Goal: Check status: Check status

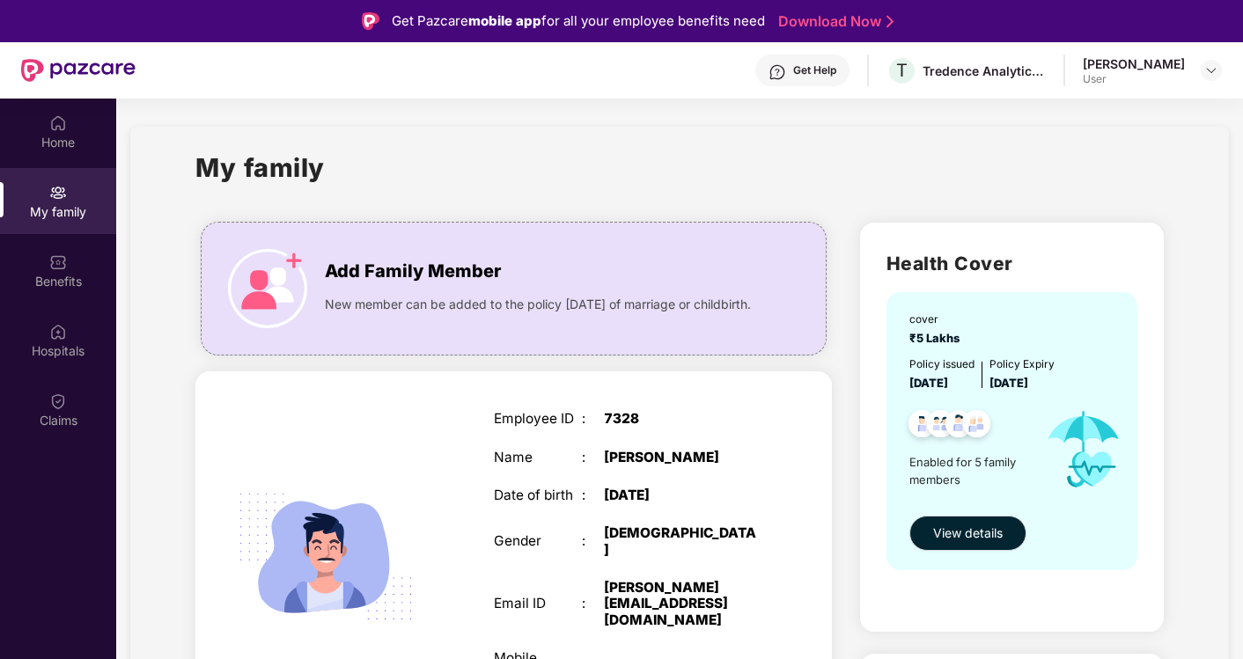
scroll to position [98, 0]
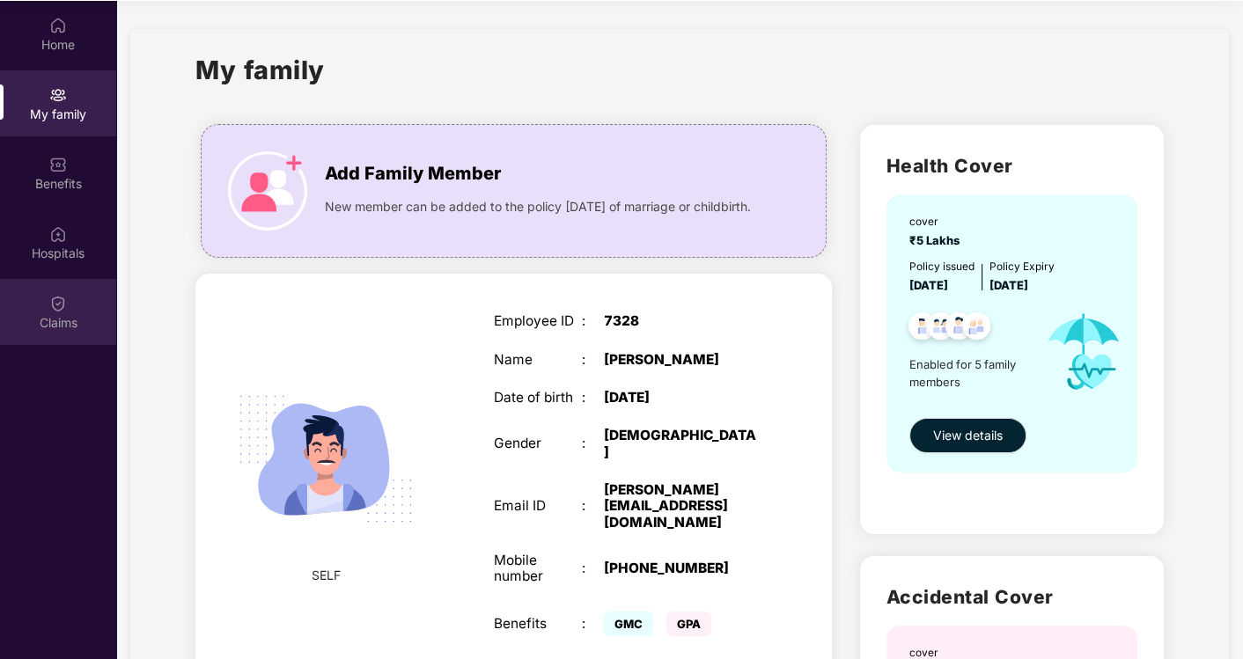
click at [47, 309] on div "Claims" at bounding box center [58, 312] width 116 height 66
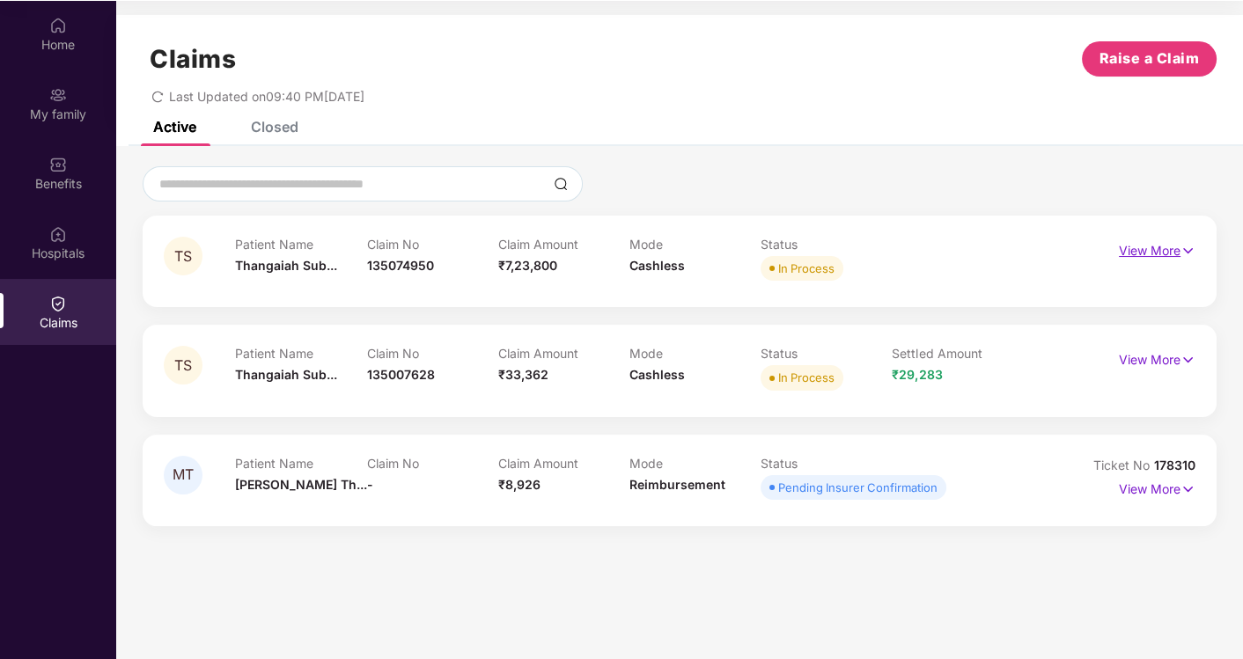
click at [1141, 254] on p "View More" at bounding box center [1157, 249] width 77 height 24
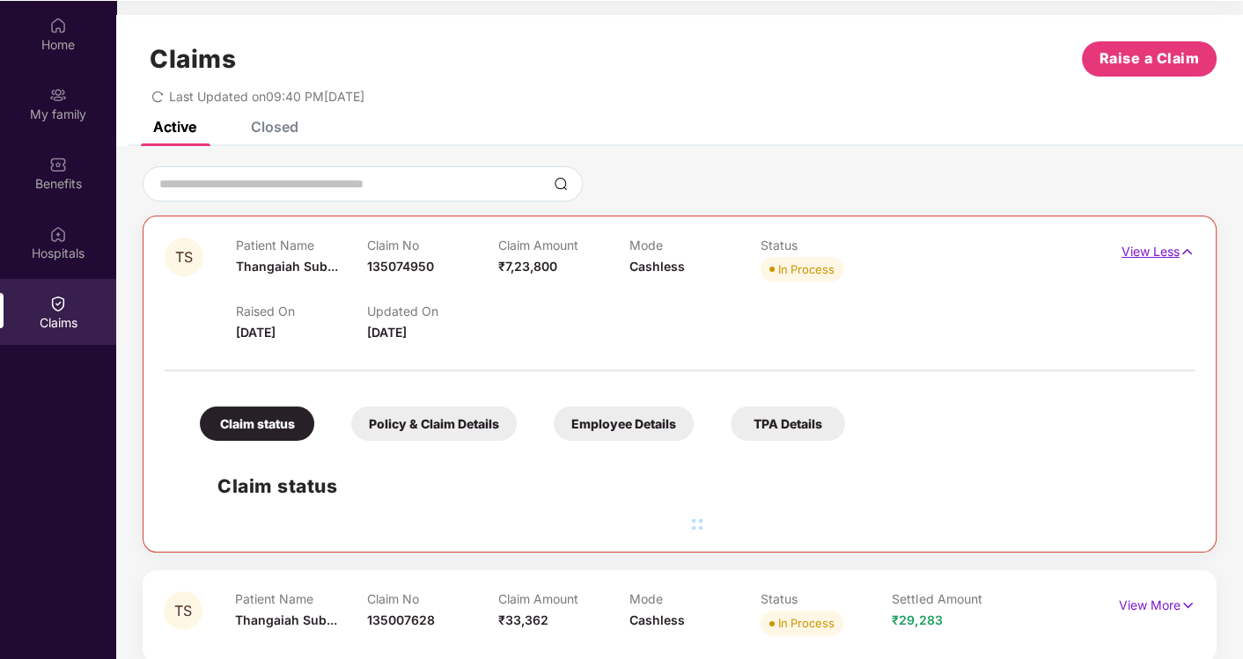
click at [1141, 254] on p "View Less" at bounding box center [1157, 250] width 73 height 24
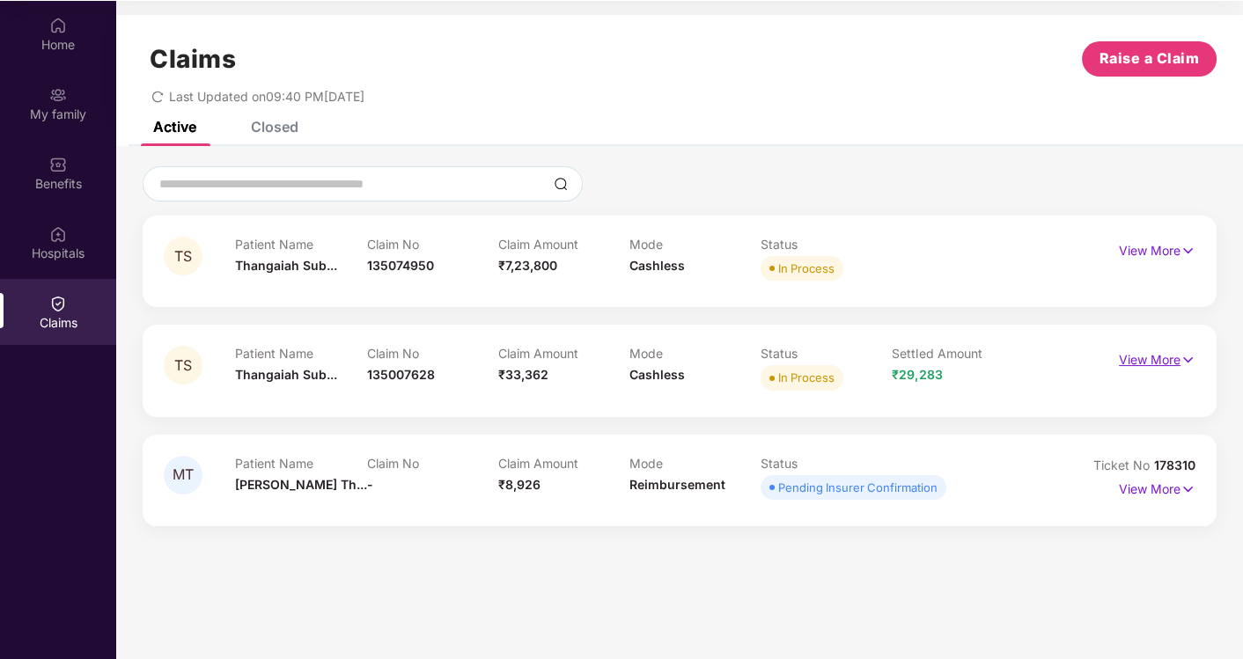
click at [1154, 351] on p "View More" at bounding box center [1157, 358] width 77 height 24
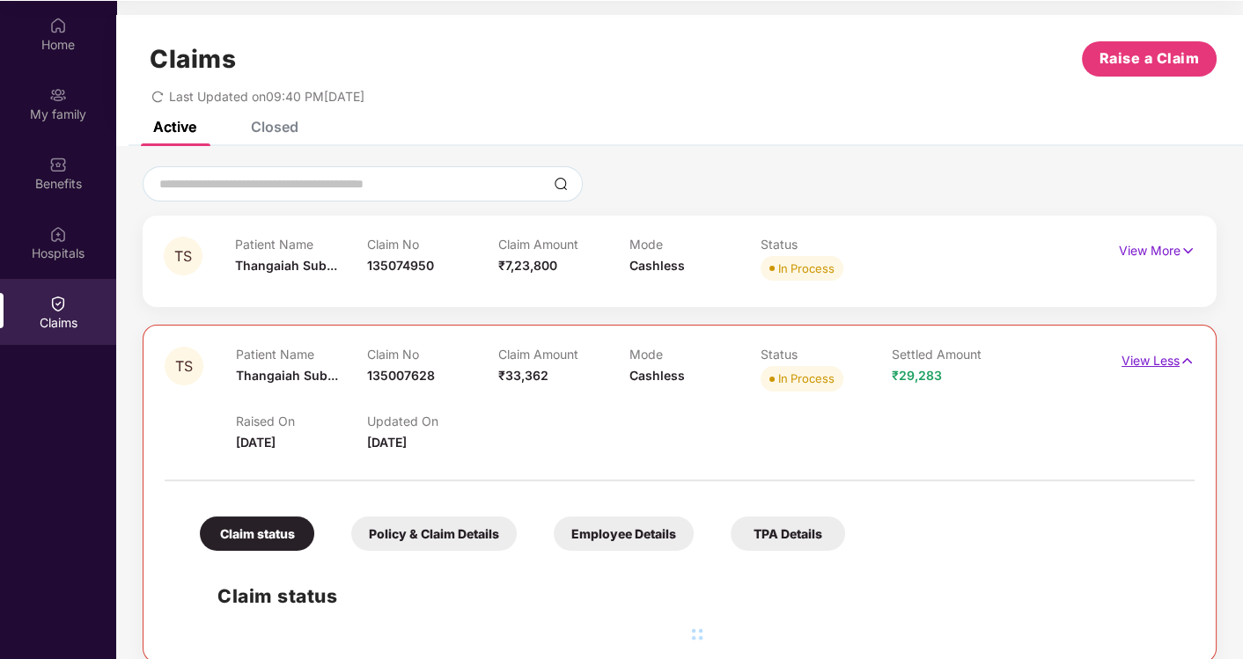
click at [1154, 351] on p "View Less" at bounding box center [1157, 359] width 73 height 24
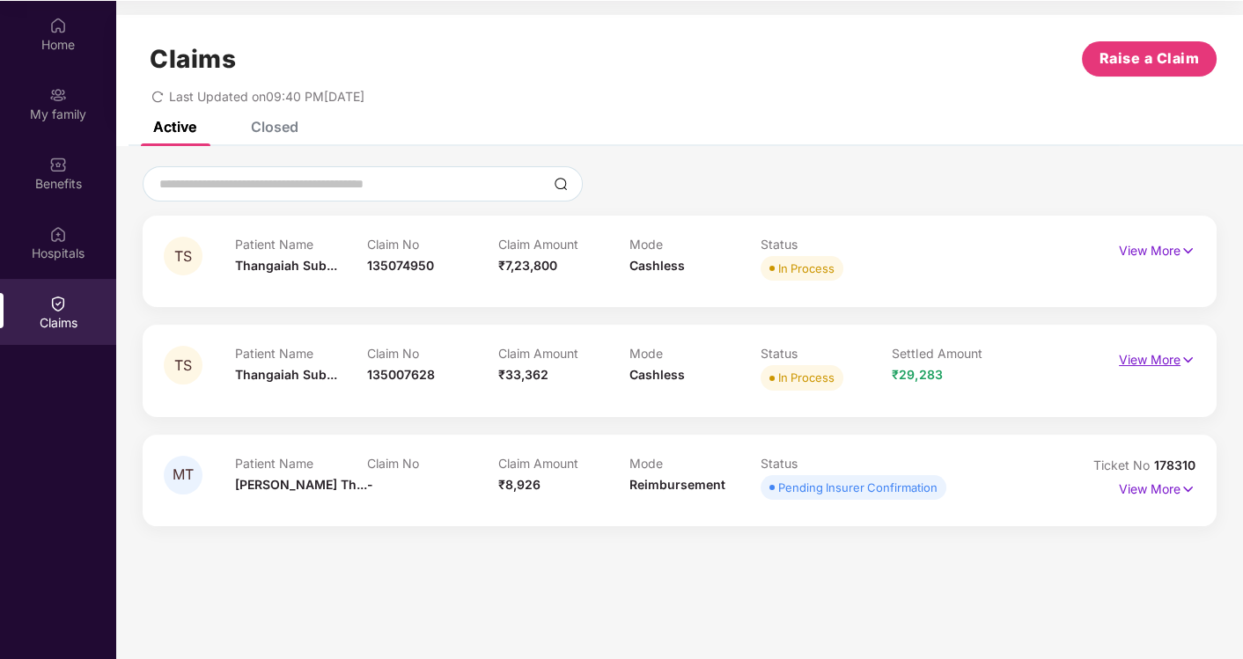
click at [1155, 350] on p "View More" at bounding box center [1157, 358] width 77 height 24
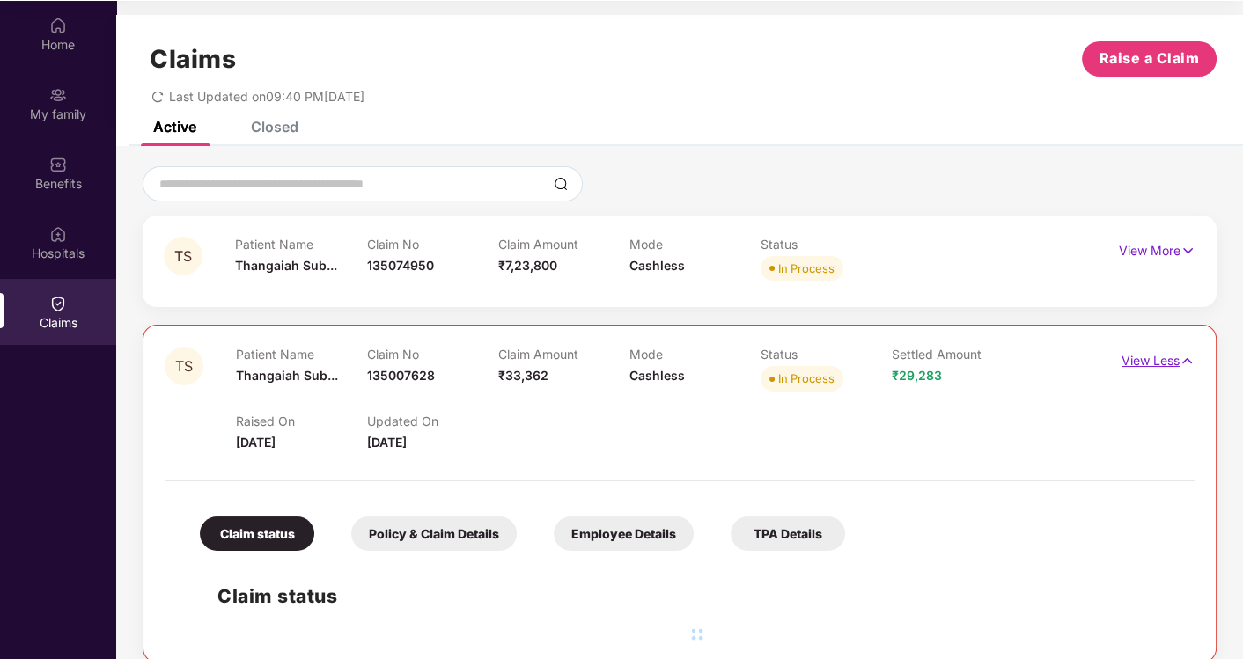
click at [1155, 350] on p "View Less" at bounding box center [1157, 359] width 73 height 24
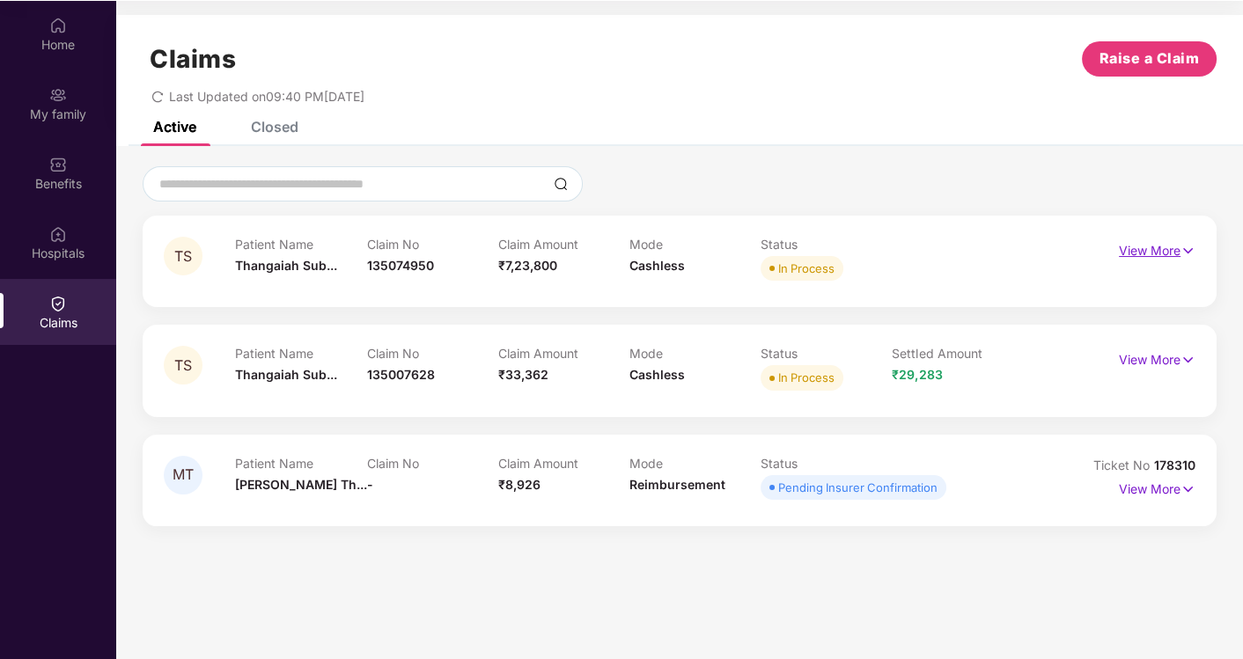
click at [1133, 246] on p "View More" at bounding box center [1157, 249] width 77 height 24
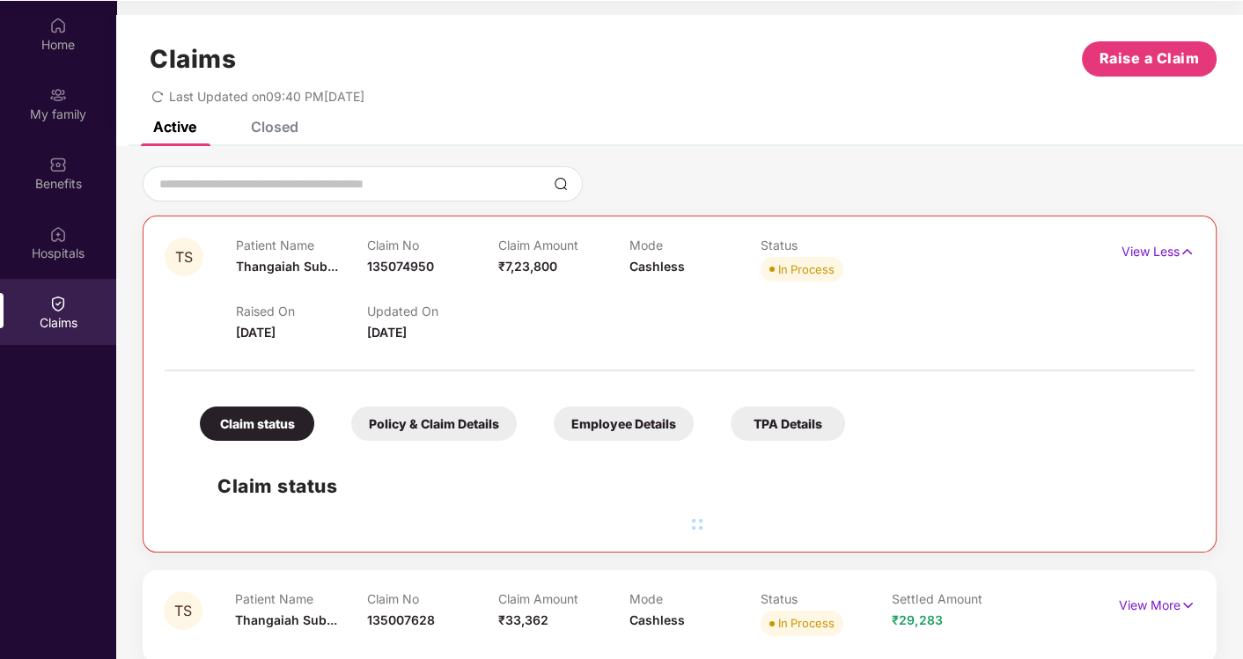
click at [442, 427] on div "Policy & Claim Details" at bounding box center [433, 424] width 165 height 34
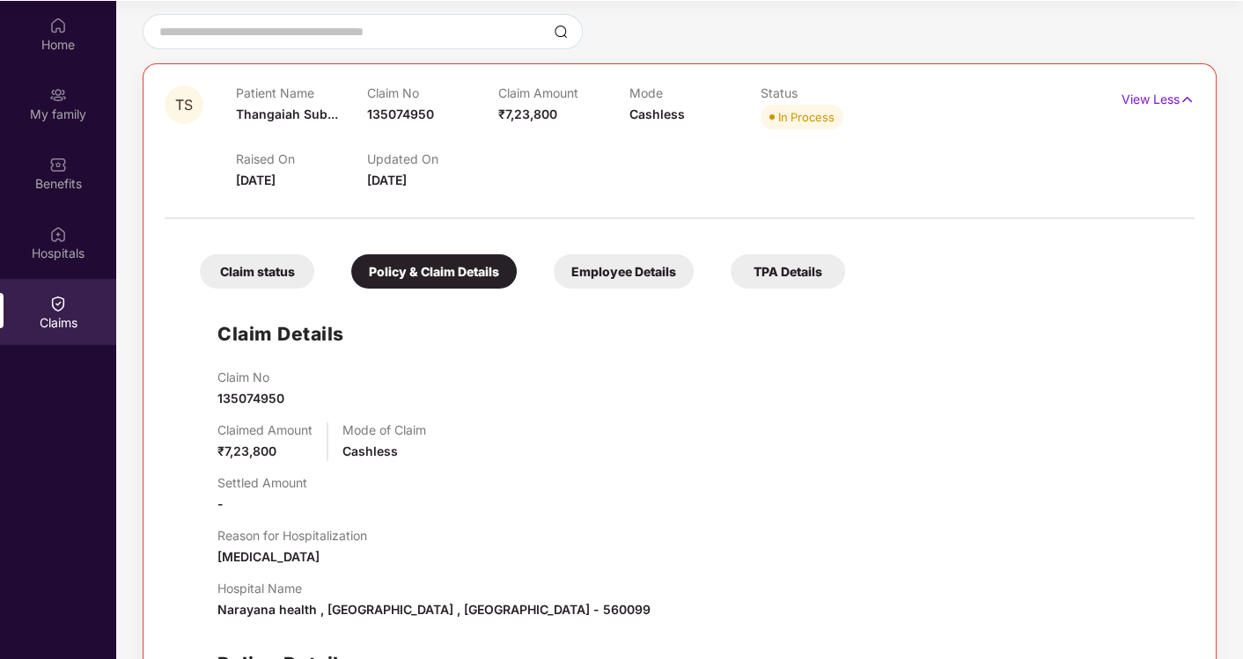
scroll to position [0, 0]
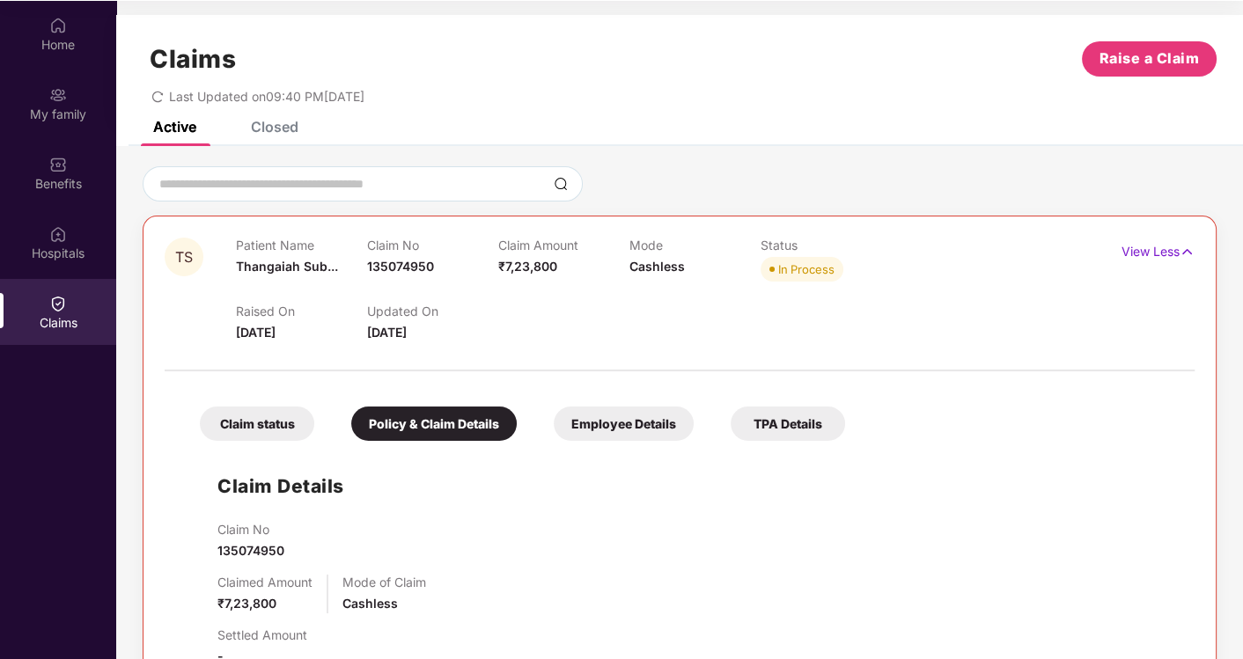
click at [597, 435] on div "Employee Details" at bounding box center [624, 424] width 140 height 34
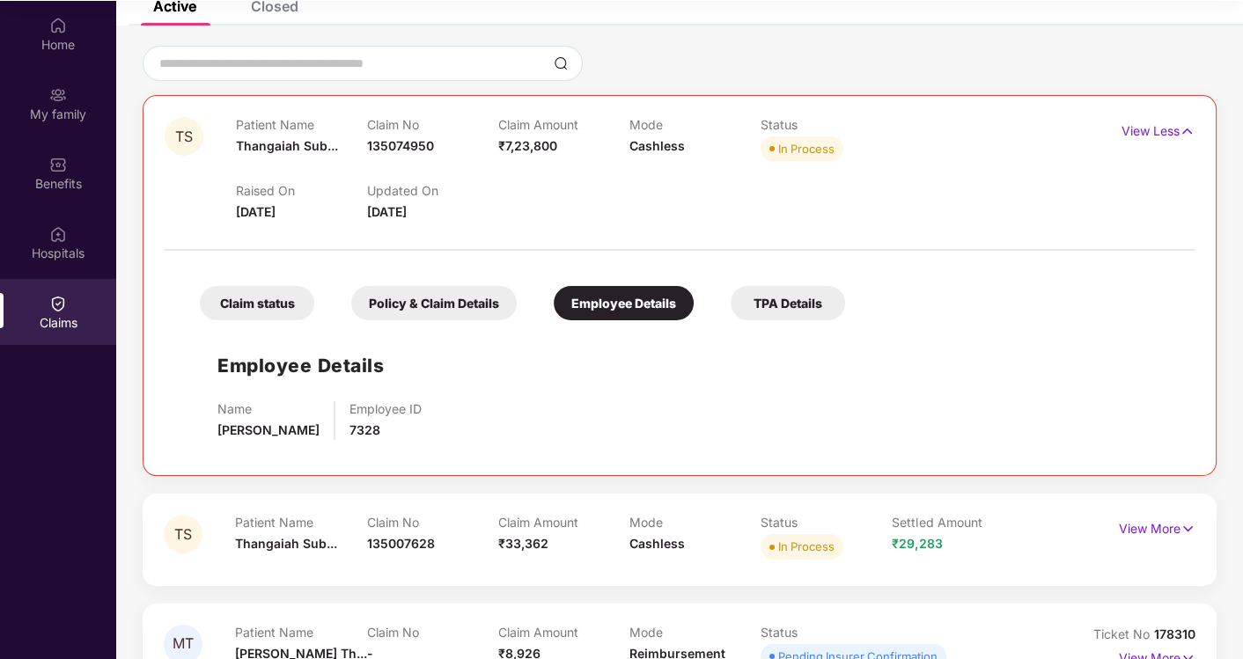
scroll to position [172, 0]
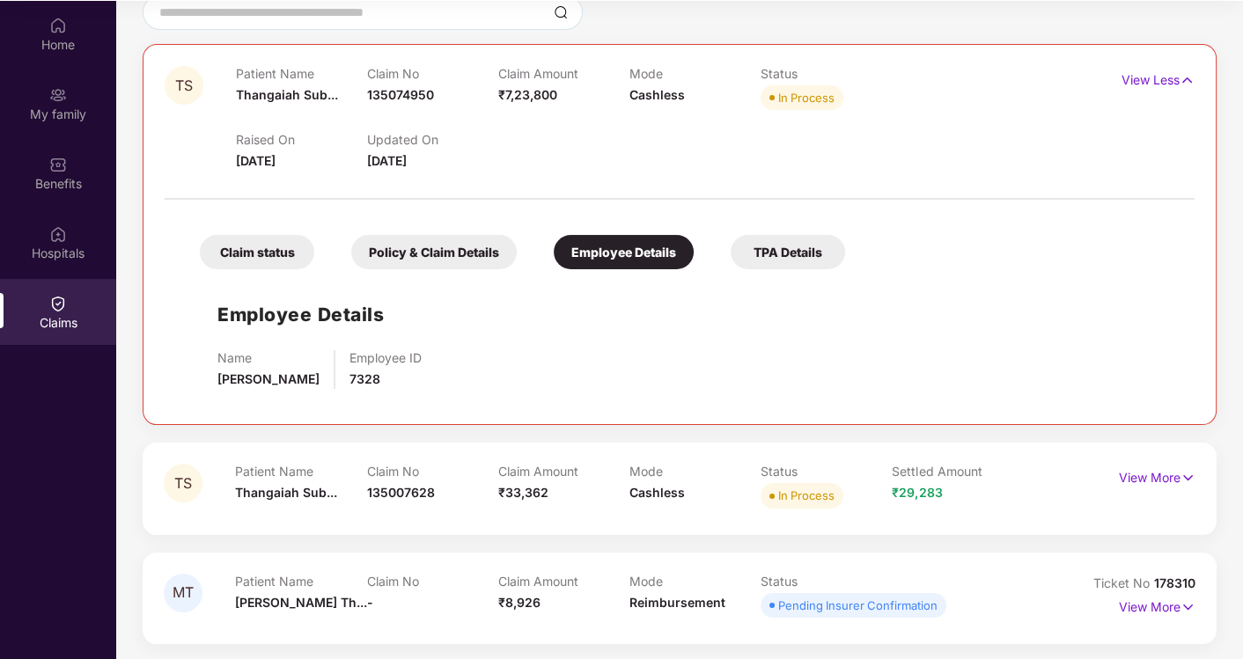
click at [750, 250] on div "TPA Details" at bounding box center [787, 252] width 114 height 34
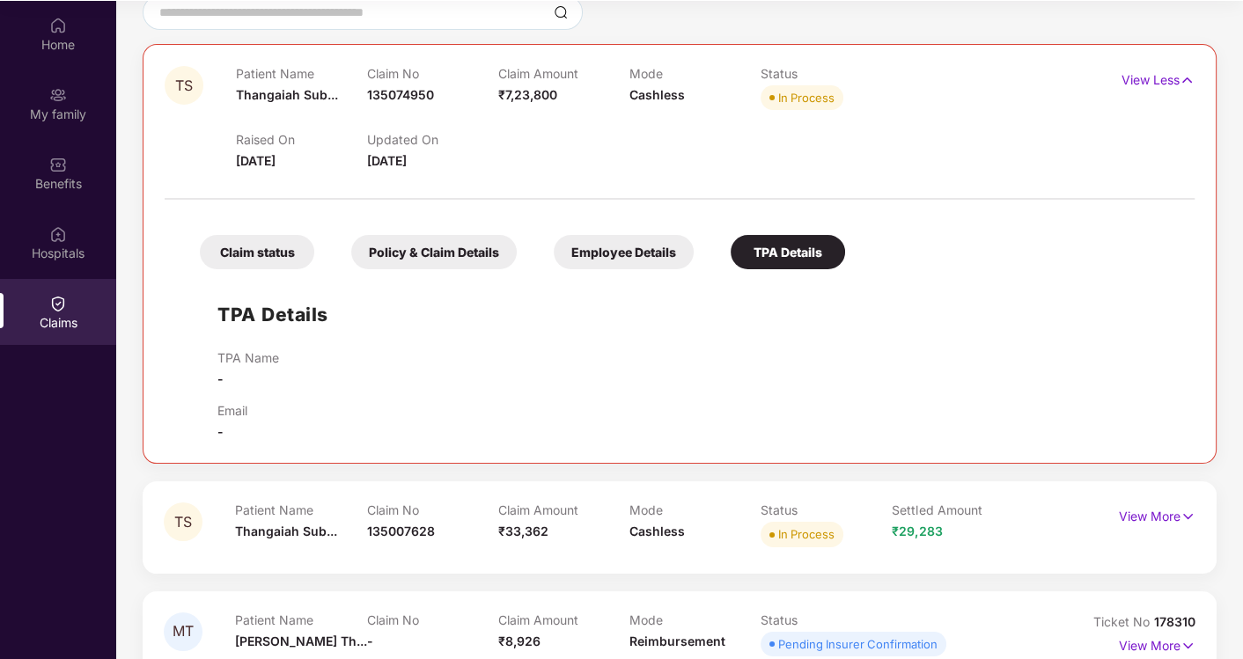
click at [298, 252] on div "Claim status" at bounding box center [257, 252] width 114 height 34
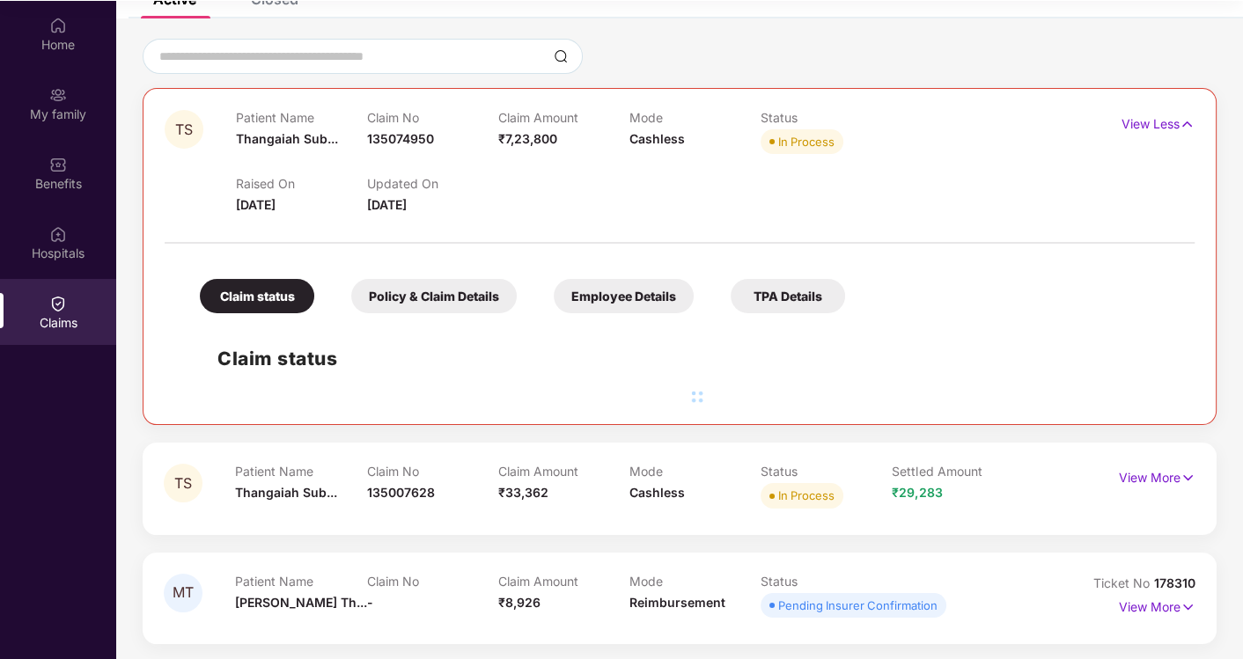
scroll to position [0, 0]
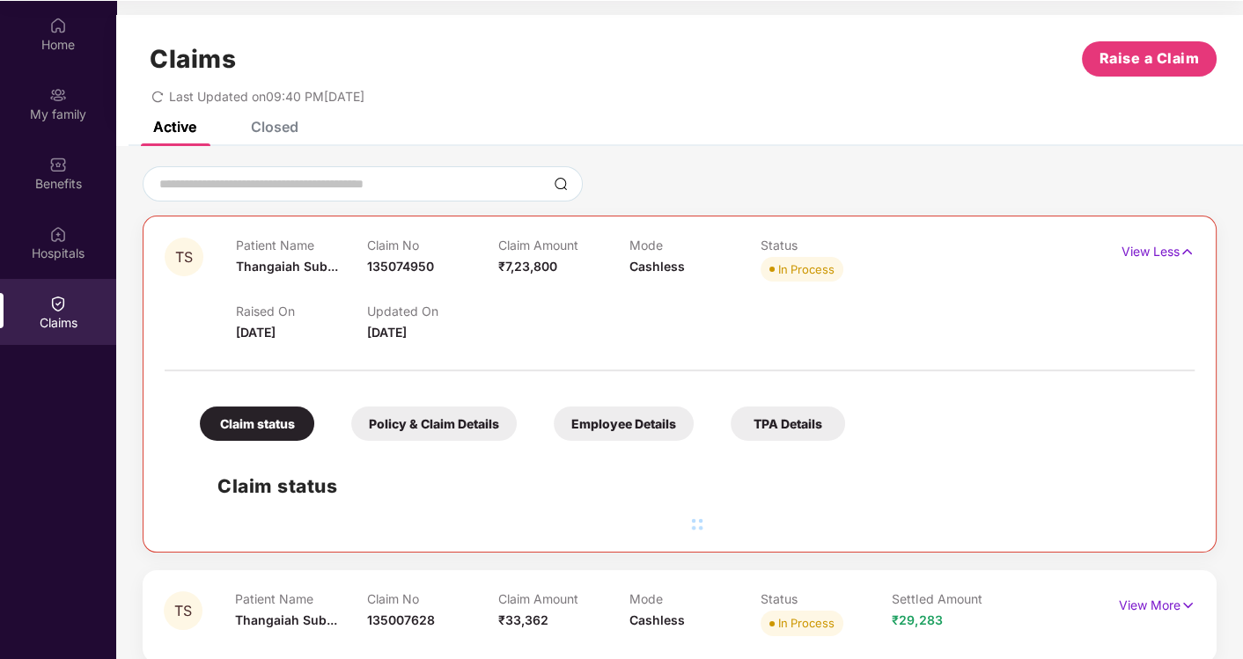
click at [304, 130] on div "Active Closed" at bounding box center [679, 133] width 1126 height 25
